Goal: Task Accomplishment & Management: Use online tool/utility

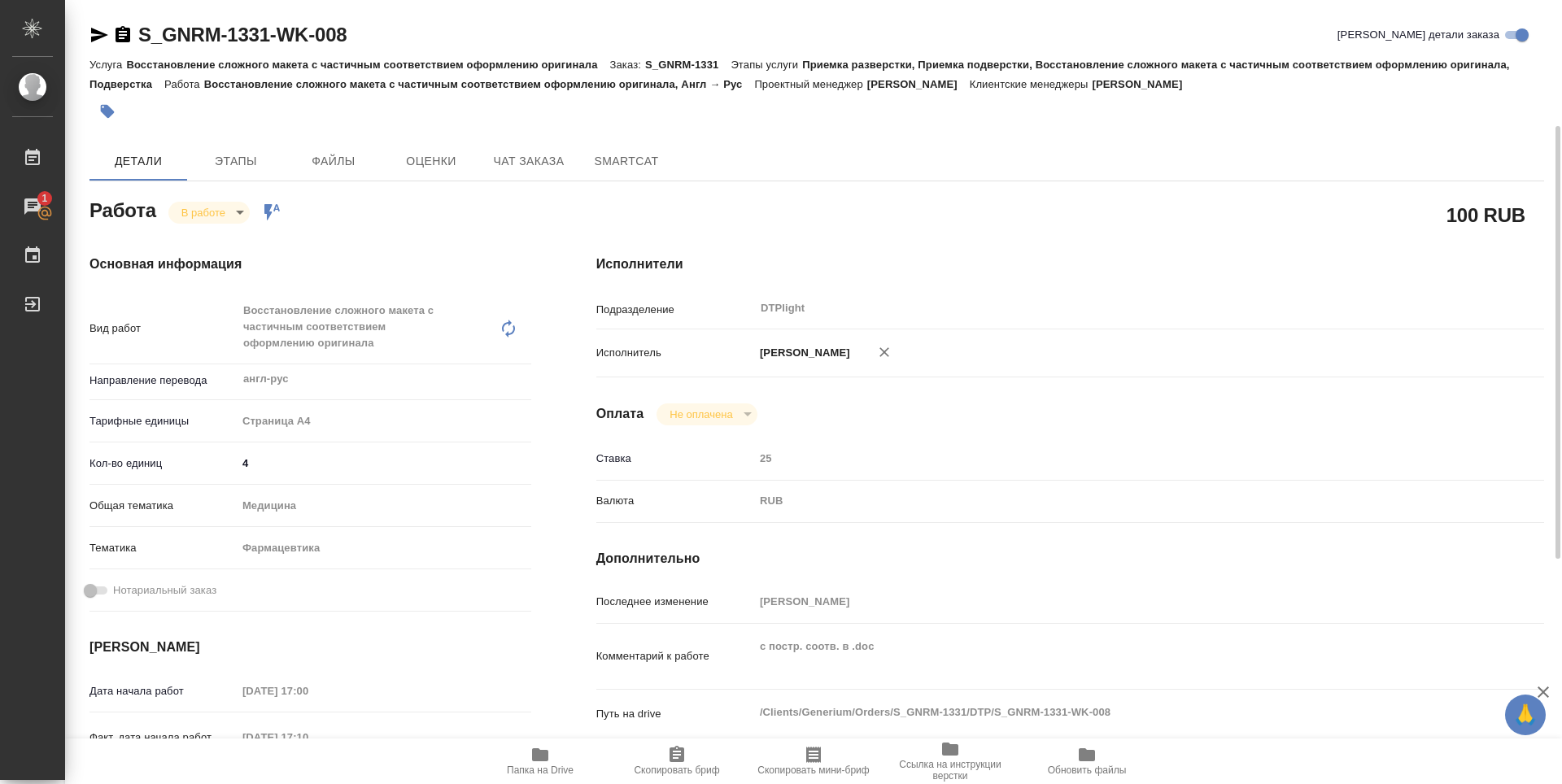
scroll to position [82, 0]
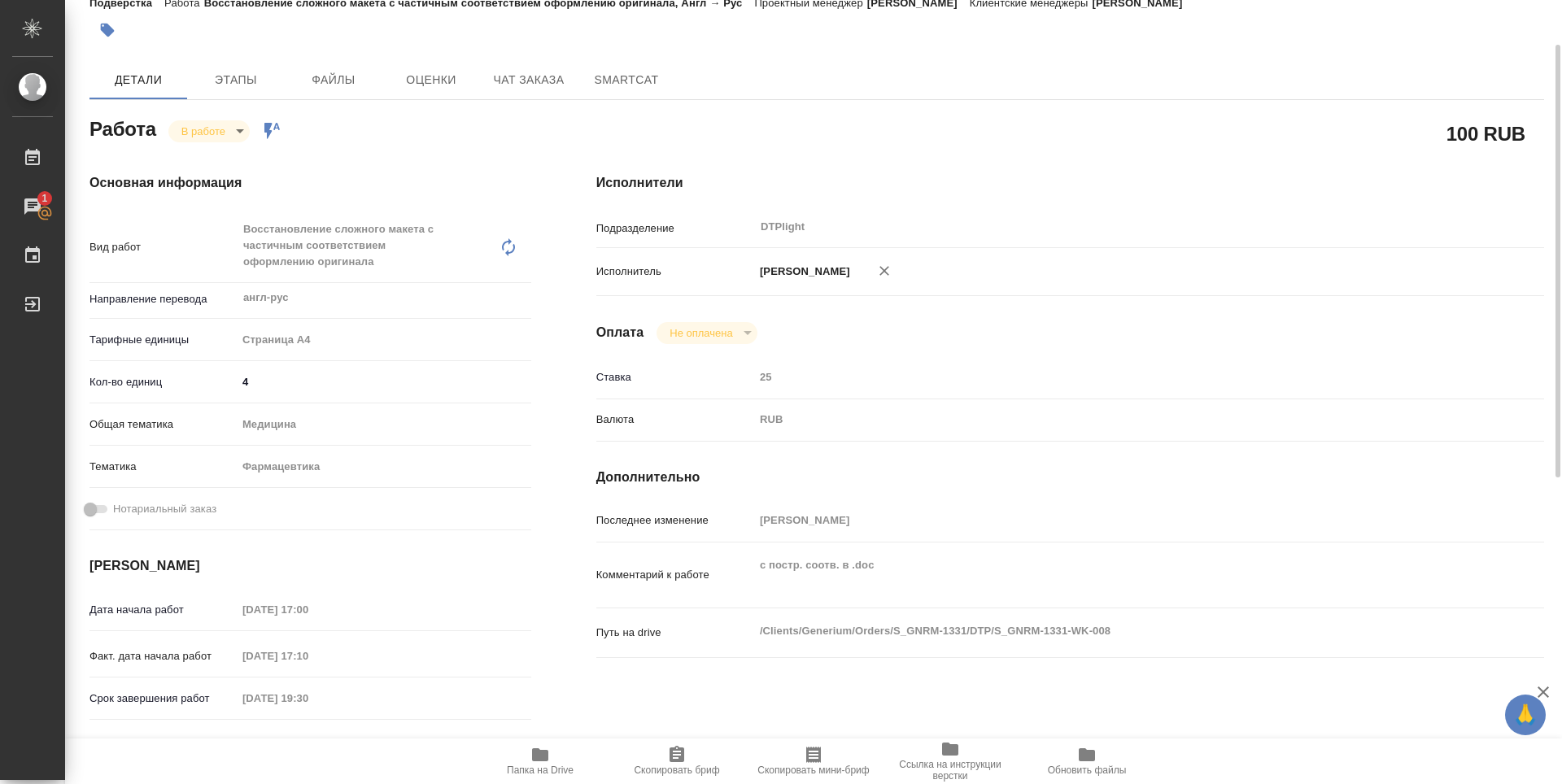
click at [535, 770] on span "Папка на Drive" at bounding box center [540, 770] width 67 height 11
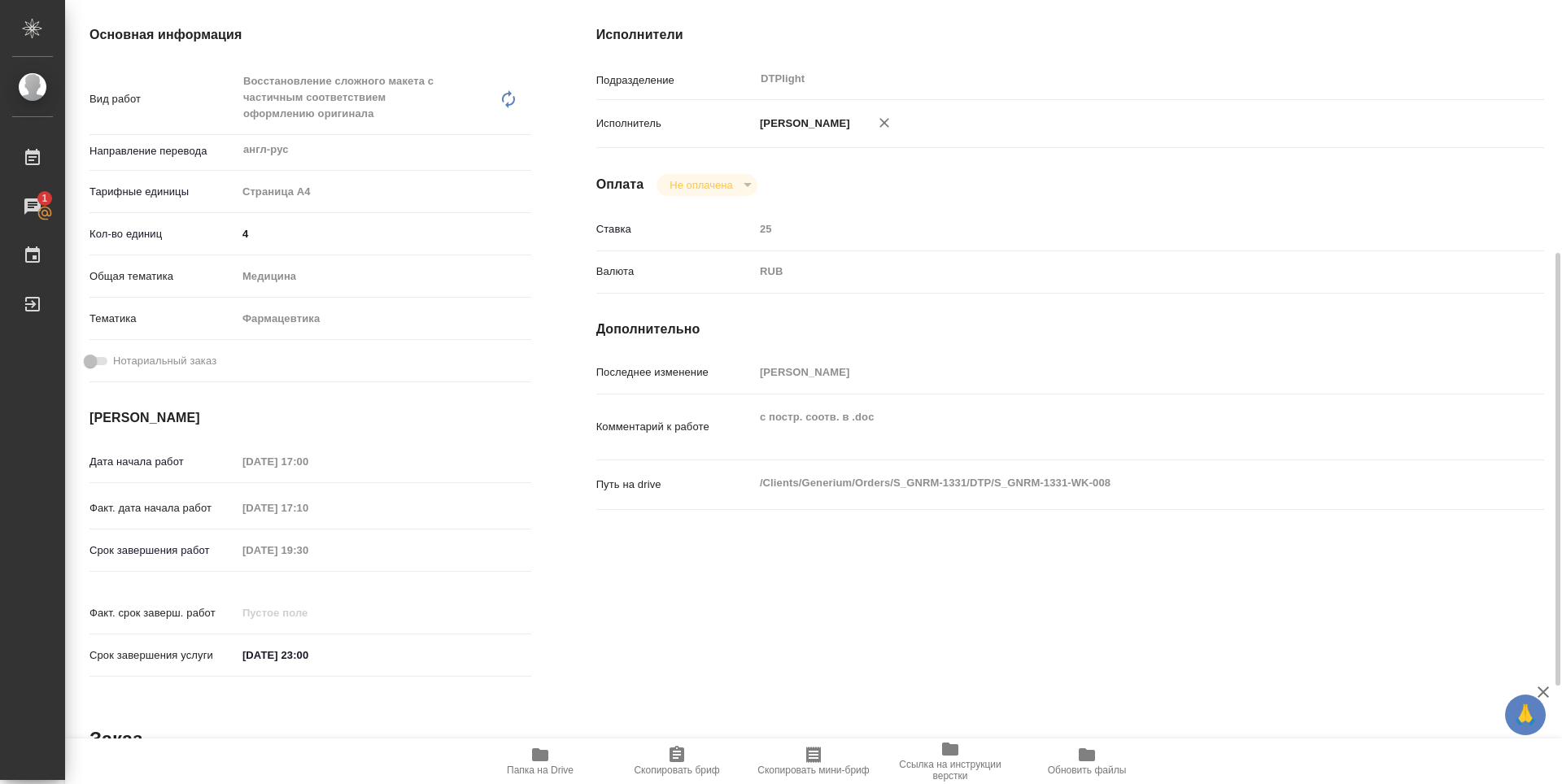
scroll to position [148, 0]
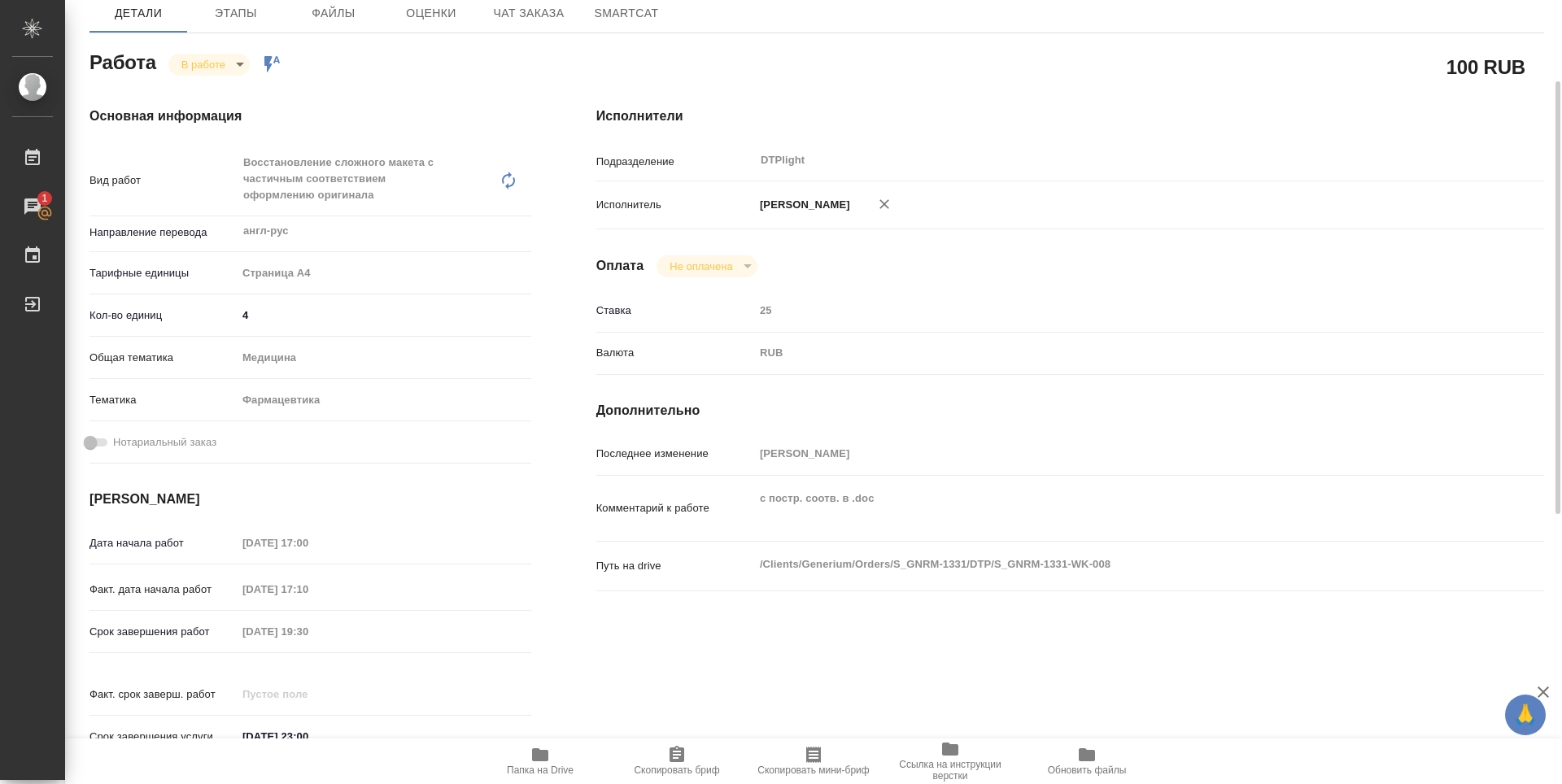
click at [187, 62] on body "🙏 .cls-1 fill:#fff; AWATERA Zubakova Viktoriya Работы 1 Чаты График Выйти S_GNR…" at bounding box center [781, 392] width 1562 height 784
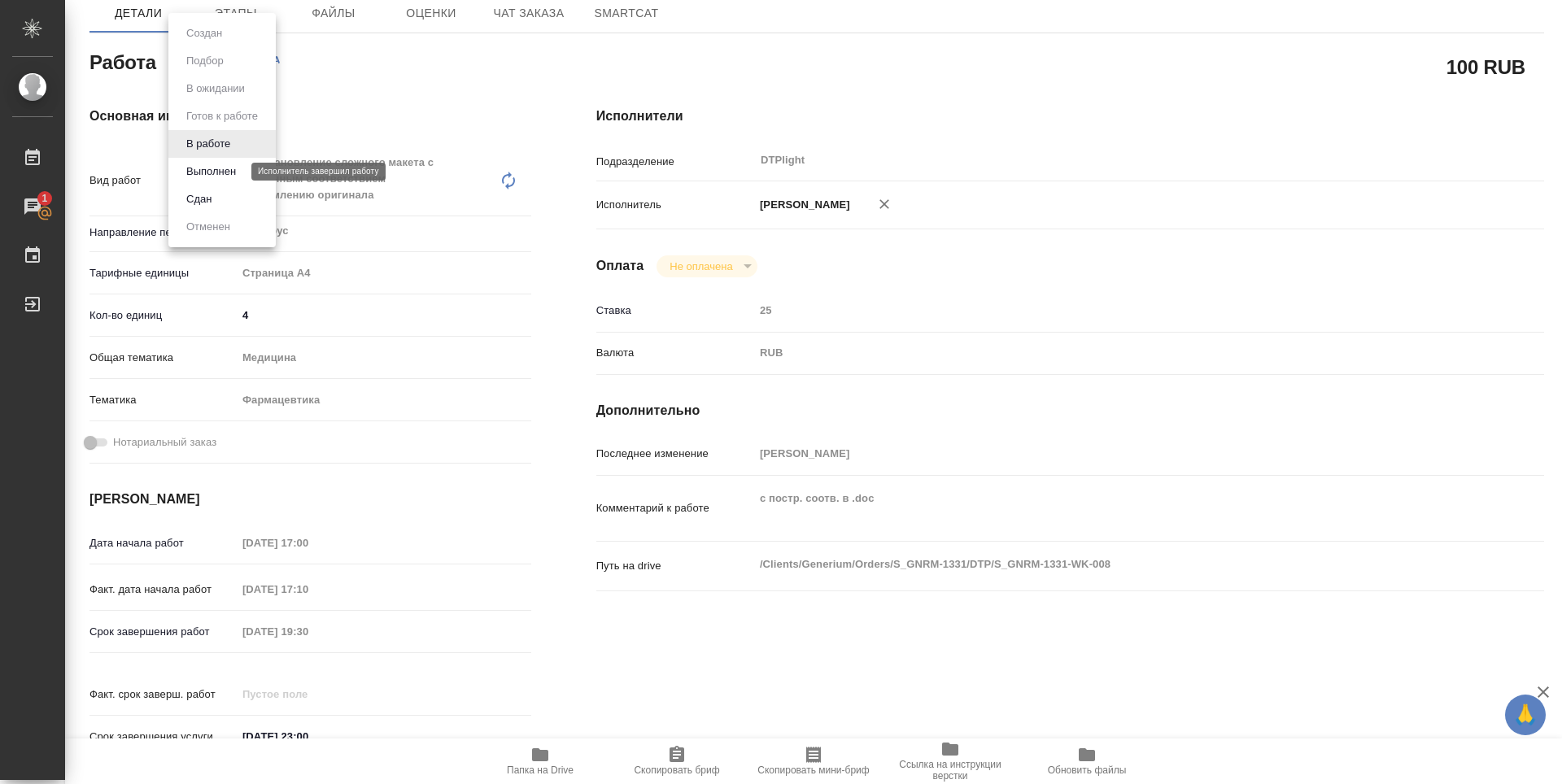
click at [234, 168] on button "Выполнен" at bounding box center [211, 171] width 59 height 18
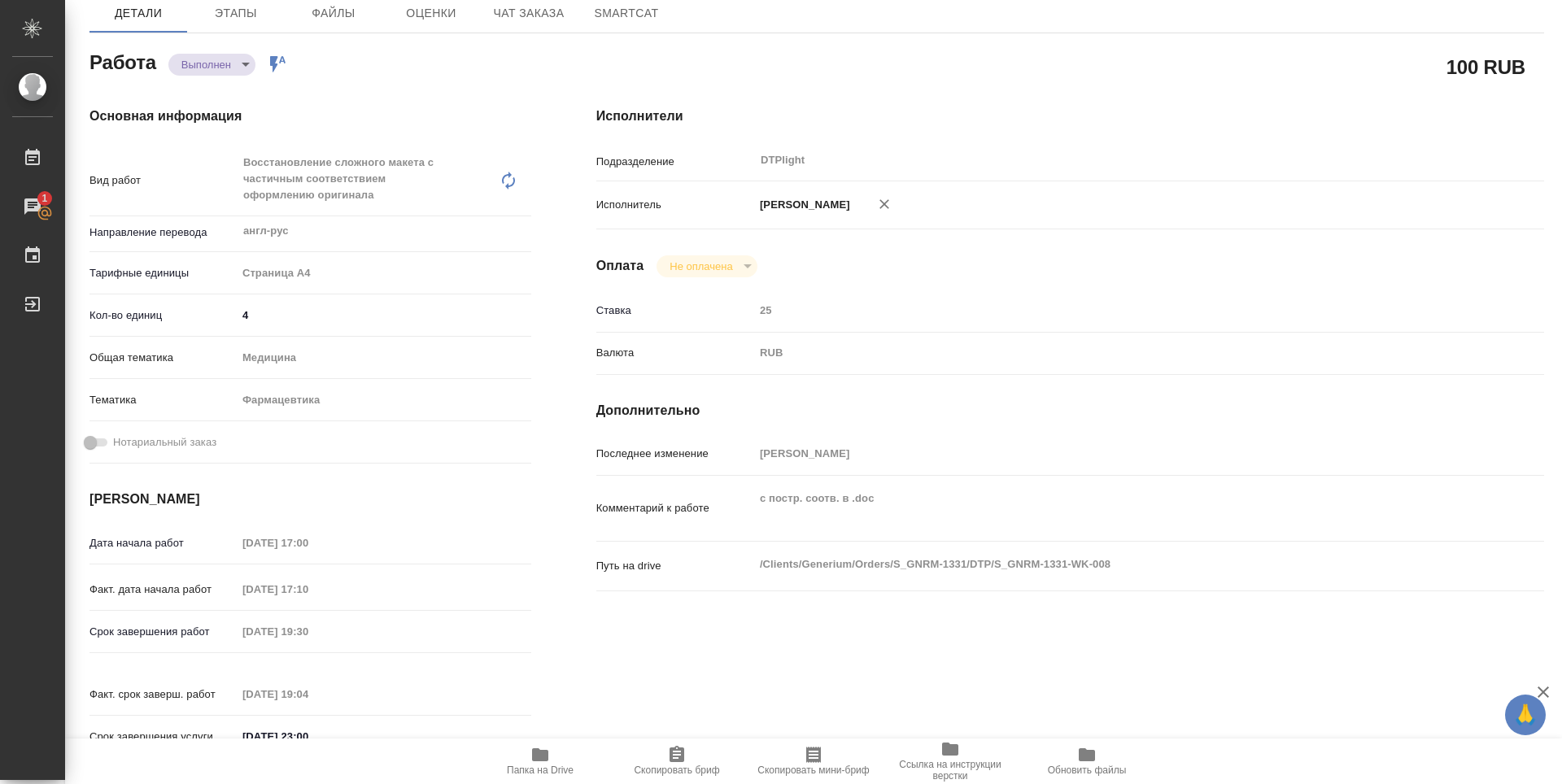
type textarea "x"
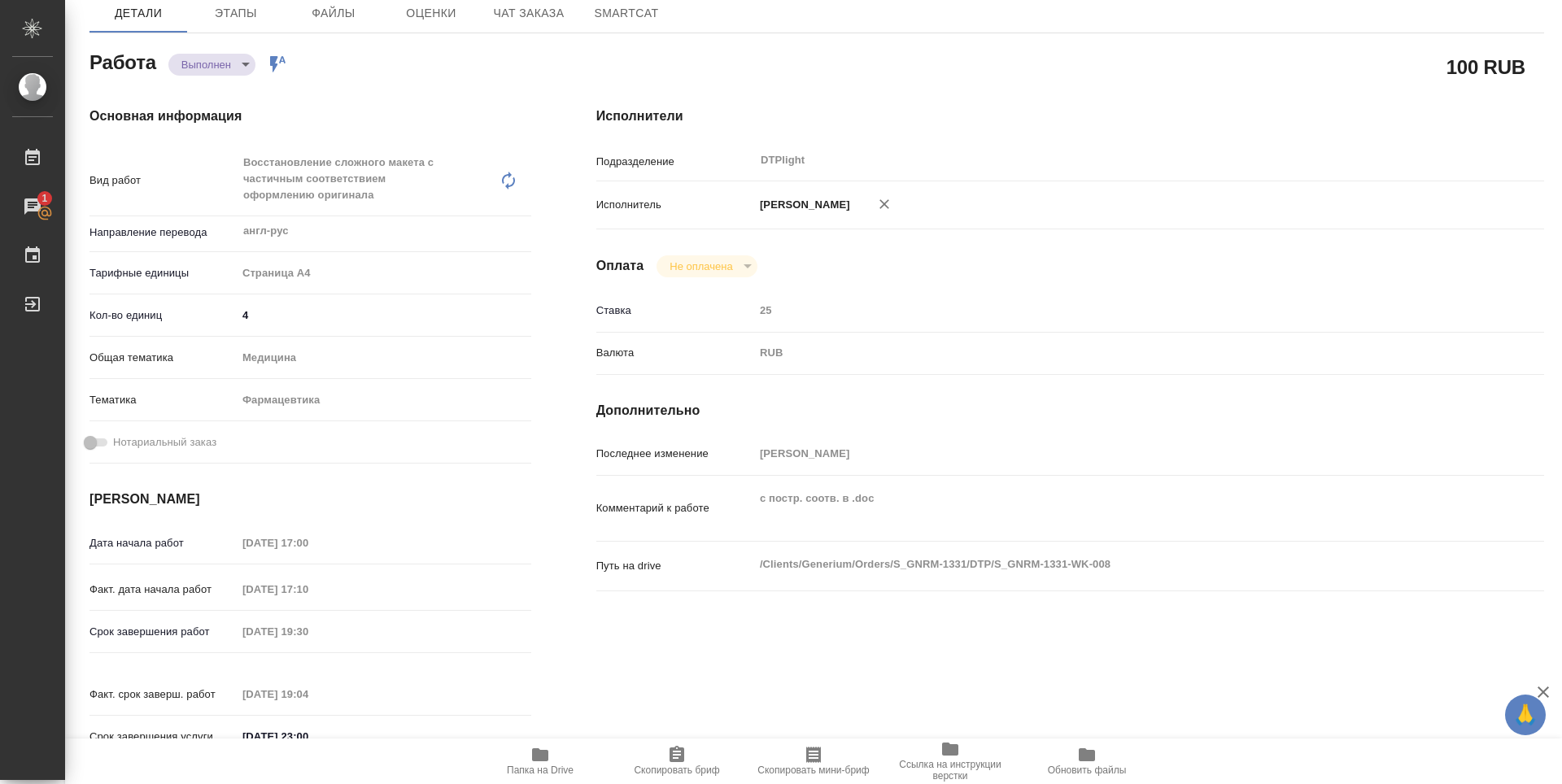
type textarea "x"
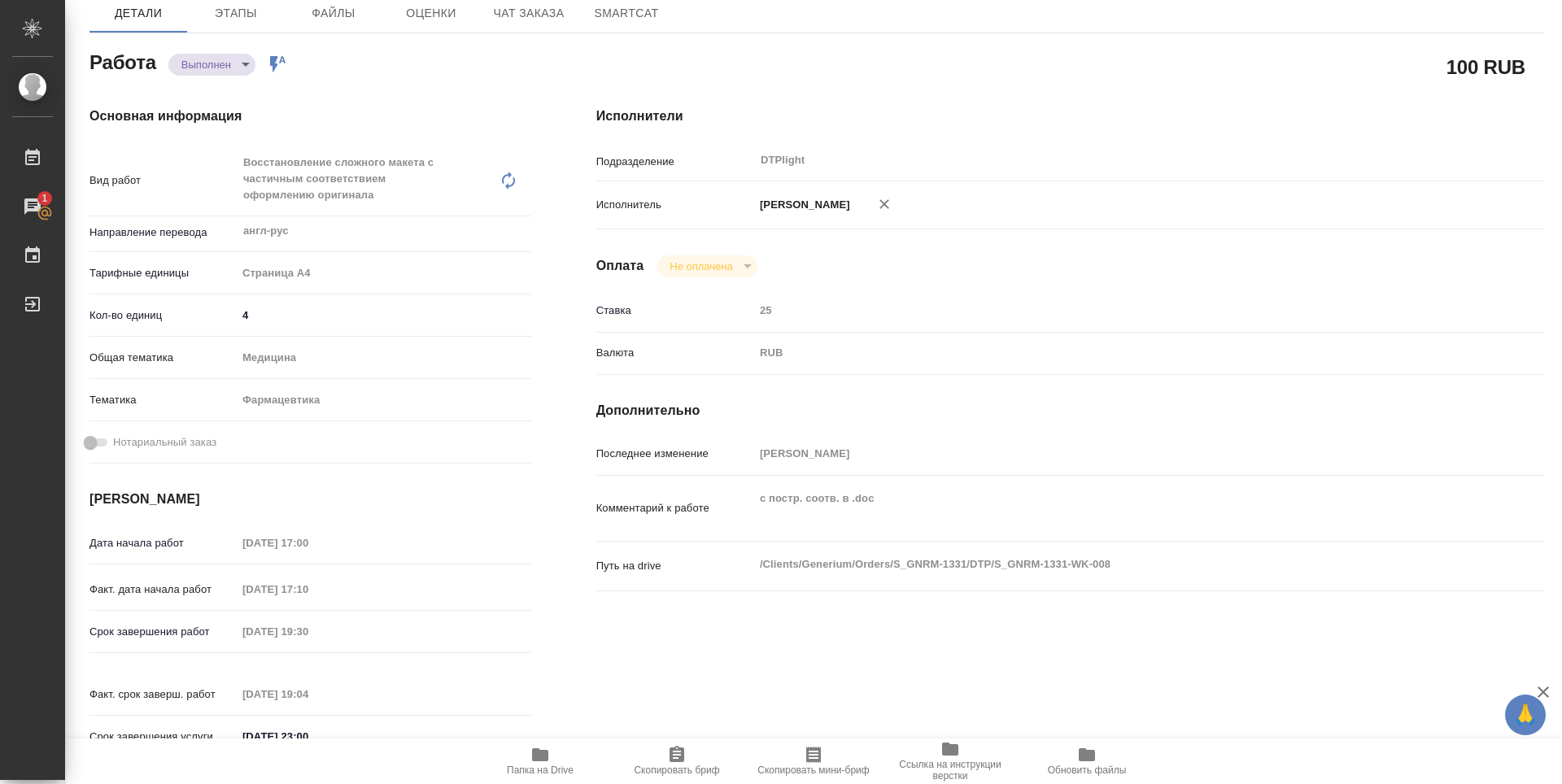
type textarea "x"
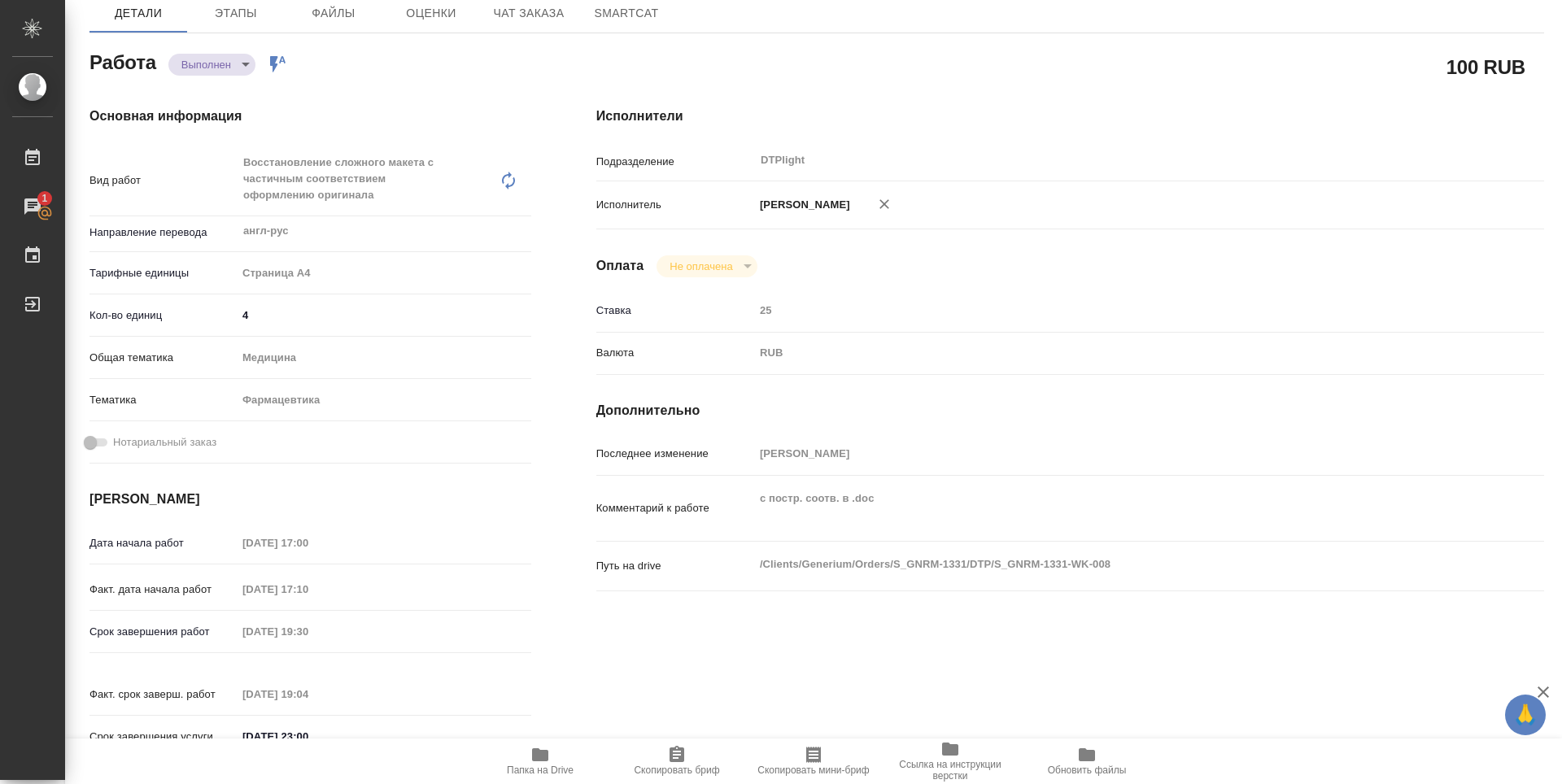
type textarea "x"
